Goal: Entertainment & Leisure: Consume media (video, audio)

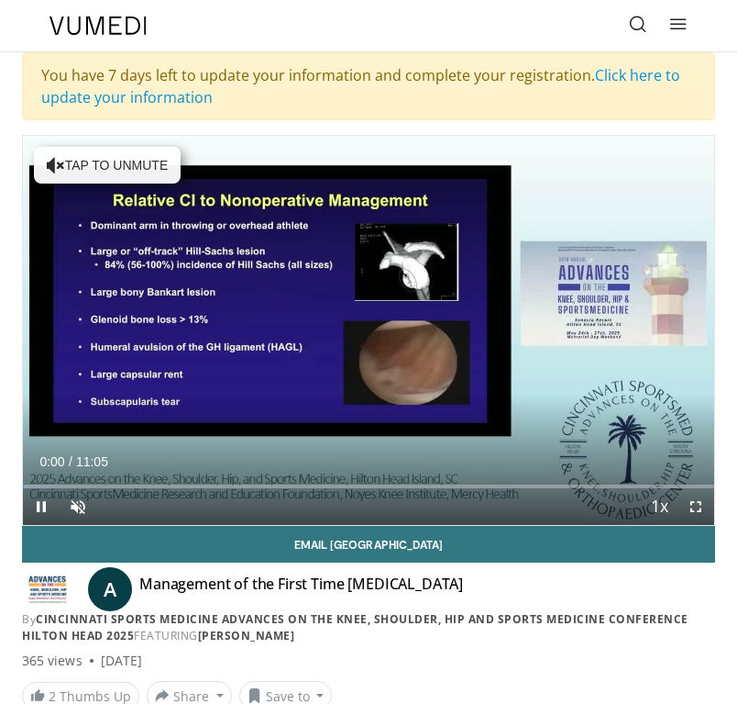
click at [698, 504] on span "Video Player" at bounding box center [696, 506] width 37 height 37
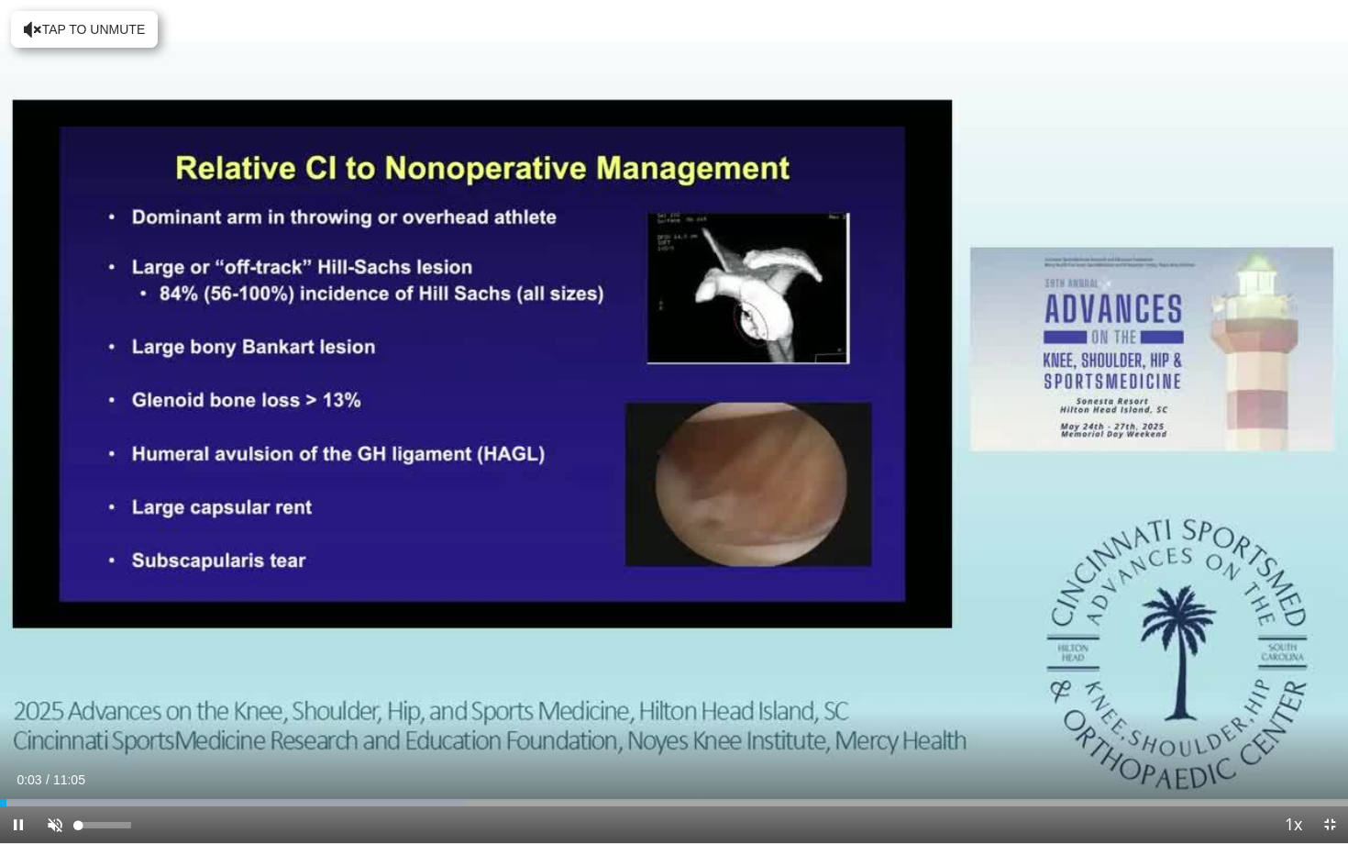
click at [50, 703] on span "Video Player" at bounding box center [55, 824] width 37 height 37
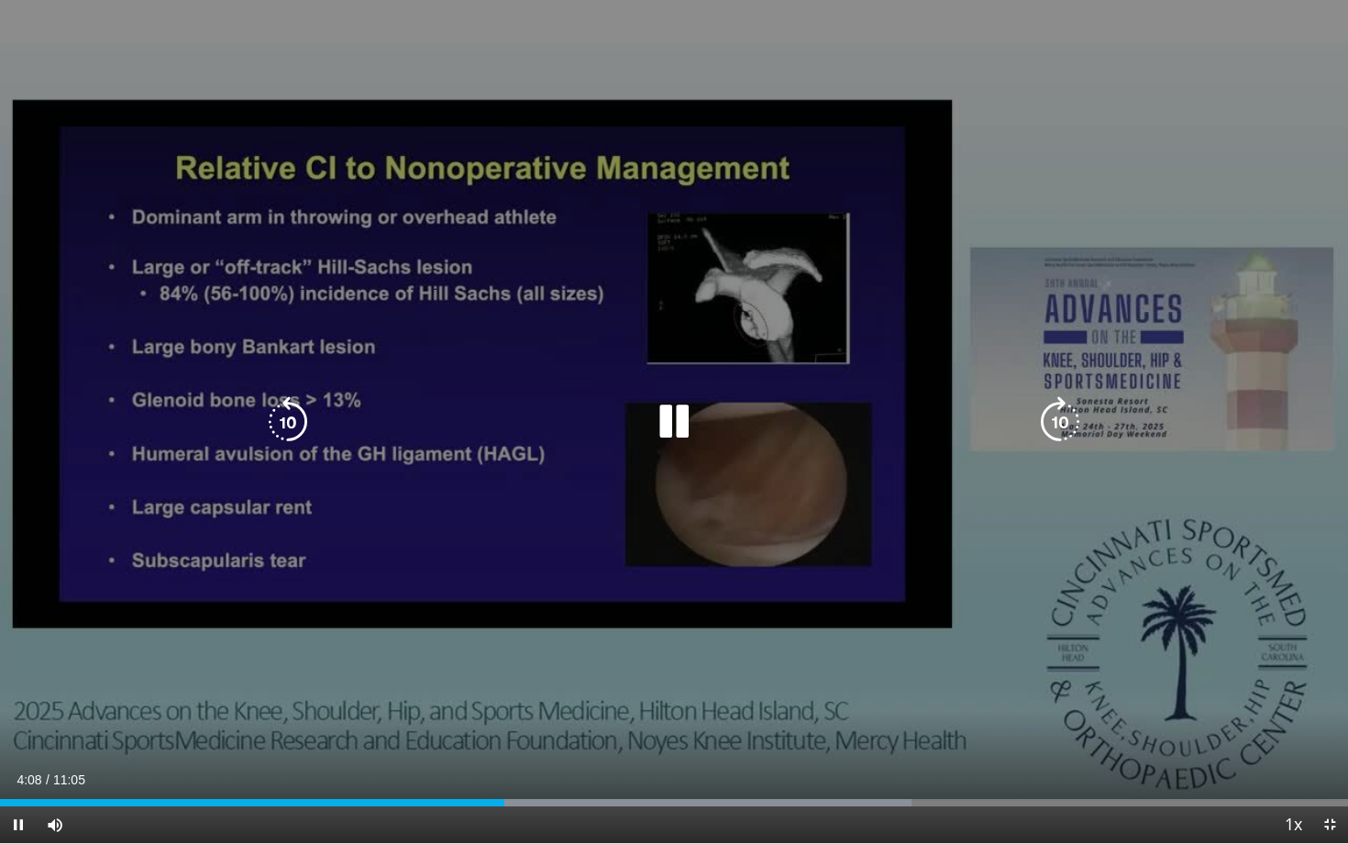
click at [678, 411] on icon "Video Player" at bounding box center [674, 421] width 51 height 51
click at [666, 425] on icon "Video Player" at bounding box center [674, 421] width 51 height 51
click at [673, 421] on icon "Video Player" at bounding box center [674, 421] width 51 height 51
